Goal: Task Accomplishment & Management: Manage account settings

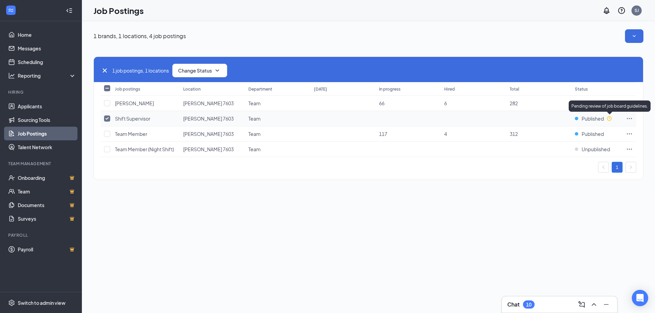
click at [611, 121] on icon "Clock" at bounding box center [608, 118] width 5 height 5
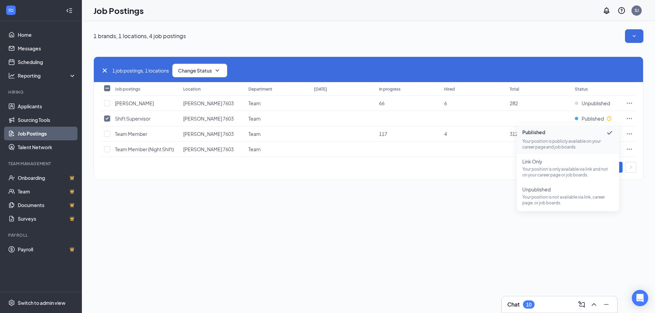
click at [448, 265] on div "1 brands, 1 locations, 4 job postings 1 job postings, 1 locations Change Status…" at bounding box center [368, 167] width 573 height 292
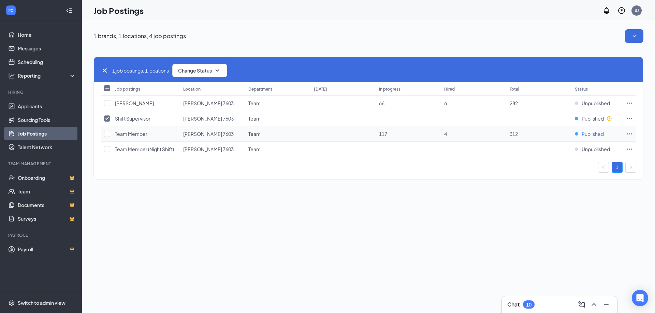
click at [590, 136] on span "Published" at bounding box center [592, 134] width 22 height 7
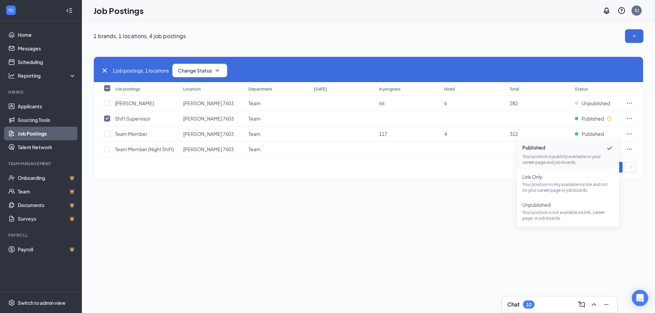
click at [385, 265] on div "1 brands, 1 locations, 4 job postings 1 job postings, 1 locations Change Status…" at bounding box center [368, 167] width 573 height 292
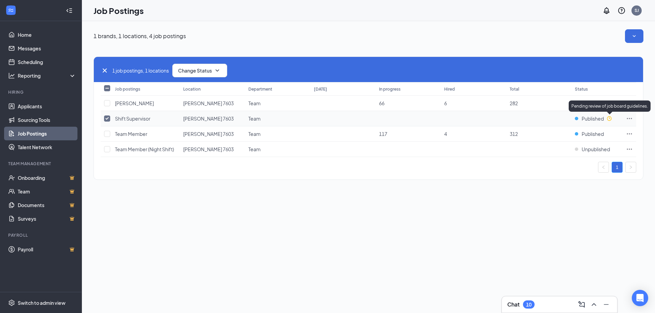
click at [610, 119] on icon "Clock" at bounding box center [608, 118] width 5 height 5
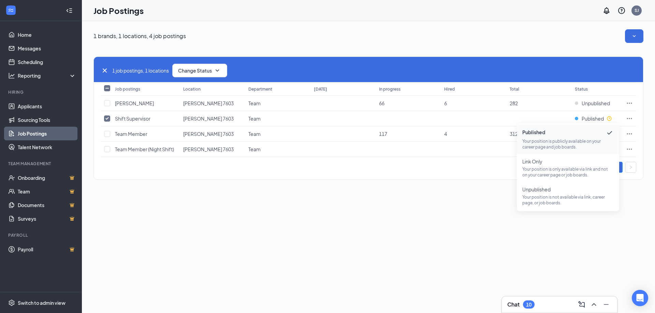
click at [397, 255] on div "1 brands, 1 locations, 4 job postings 1 job postings, 1 locations Change Status…" at bounding box center [368, 167] width 573 height 292
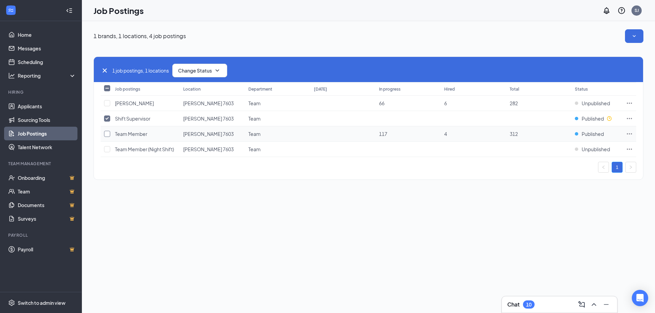
click at [107, 135] on input "checkbox" at bounding box center [107, 134] width 6 height 6
checkbox input "true"
click at [189, 207] on div "1 brands, 1 locations, 4 job postings 2 job postings, 1 locations Change Status…" at bounding box center [368, 167] width 573 height 292
click at [627, 117] on icon "Ellipses" at bounding box center [629, 118] width 7 height 7
click at [557, 179] on span "View applicants" at bounding box center [553, 177] width 35 height 6
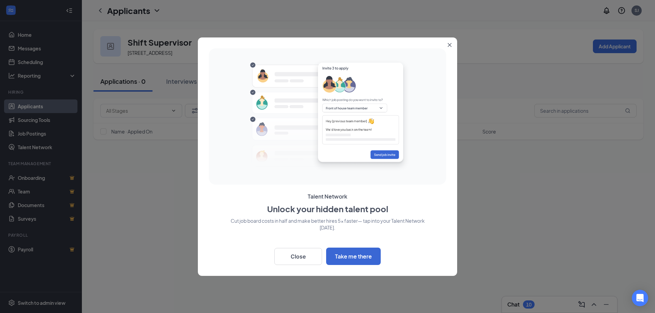
click at [449, 41] on button "Close" at bounding box center [451, 44] width 12 height 12
